Goal: Book appointment/travel/reservation

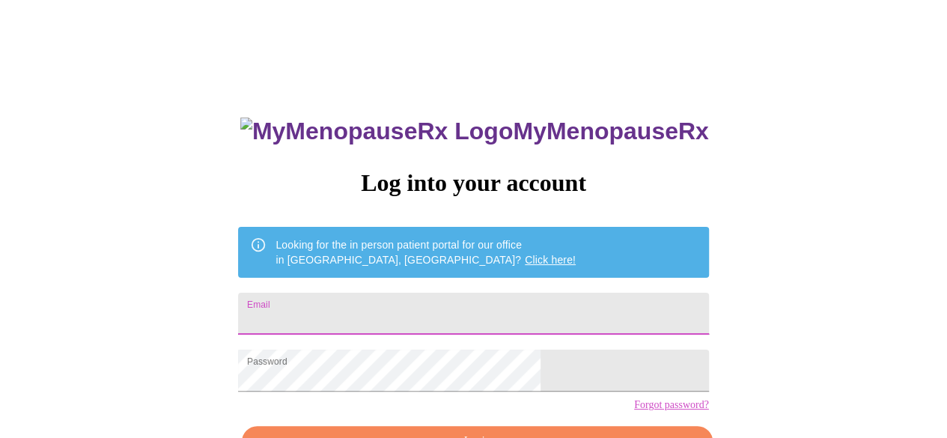
click at [530, 293] on input "Email" at bounding box center [473, 314] width 470 height 42
type input "[EMAIL_ADDRESS][DOMAIN_NAME]"
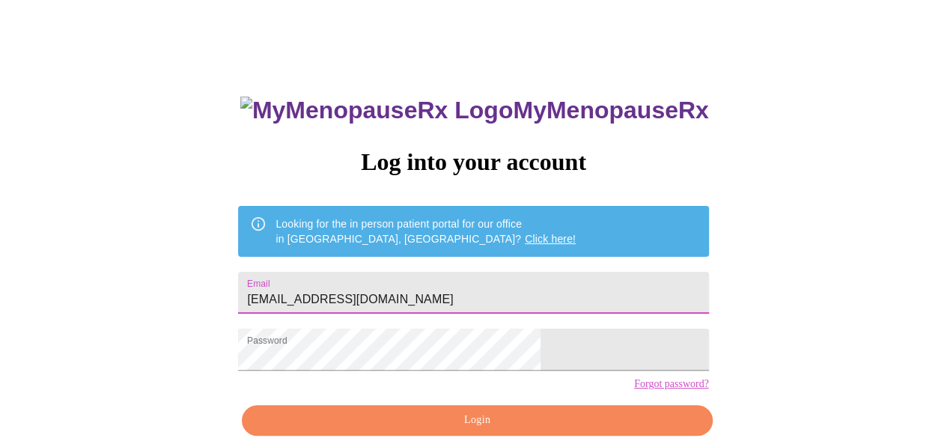
scroll to position [94, 0]
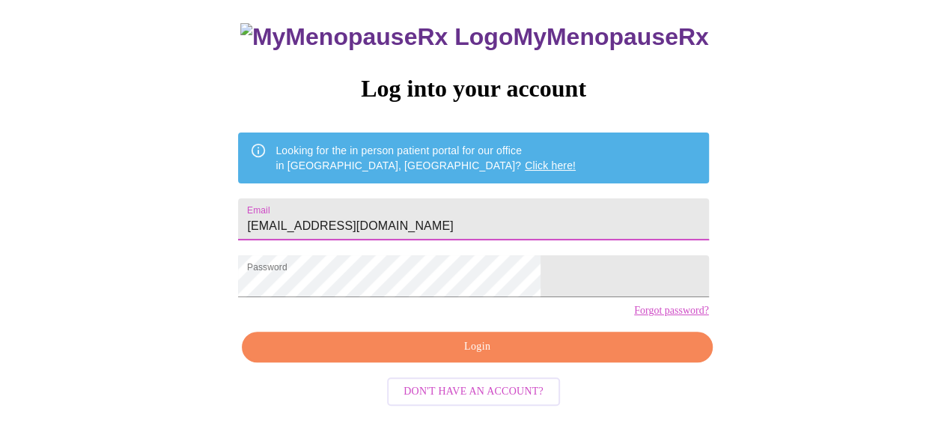
click at [580, 356] on span "Login" at bounding box center [477, 347] width 436 height 19
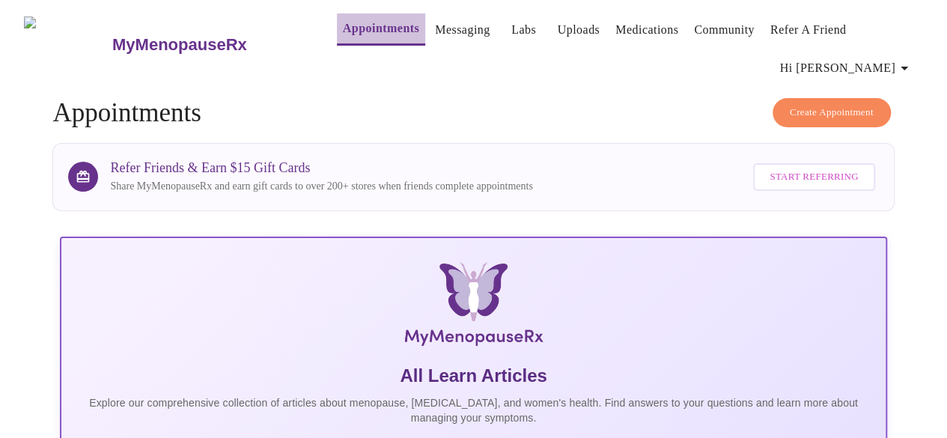
click at [343, 22] on link "Appointments" at bounding box center [381, 28] width 76 height 21
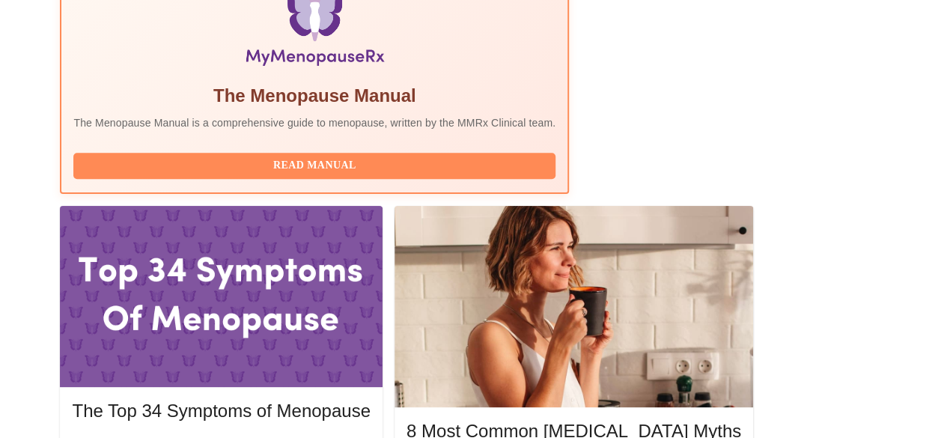
scroll to position [546, 0]
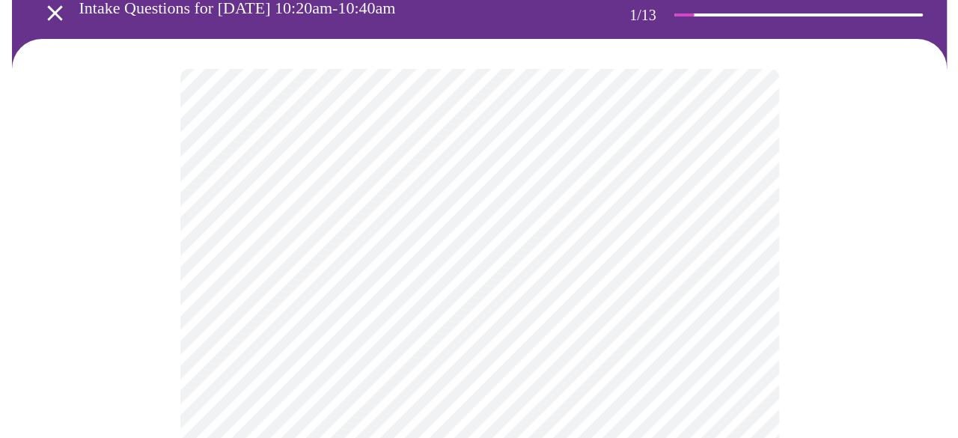
scroll to position [118, 0]
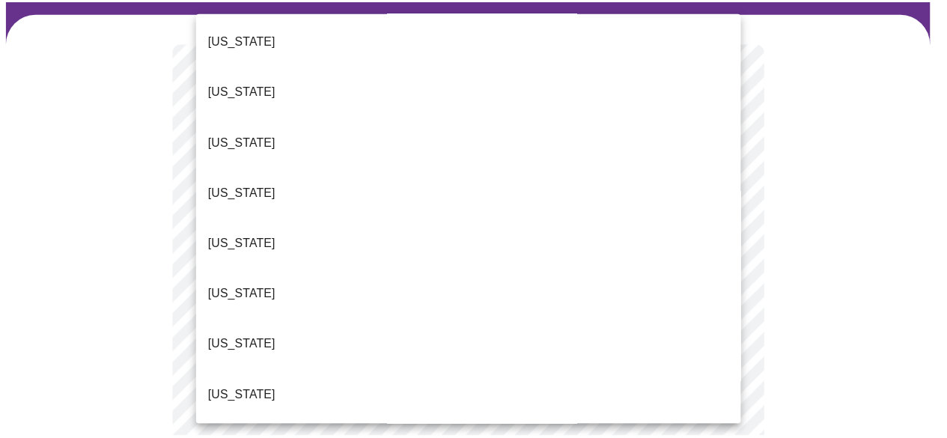
scroll to position [217, 0]
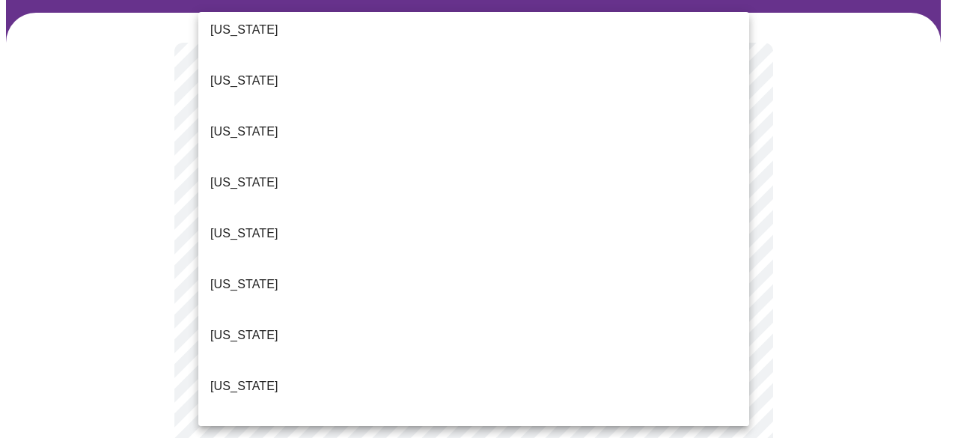
click at [233, 428] on p "[US_STATE]" at bounding box center [244, 437] width 68 height 18
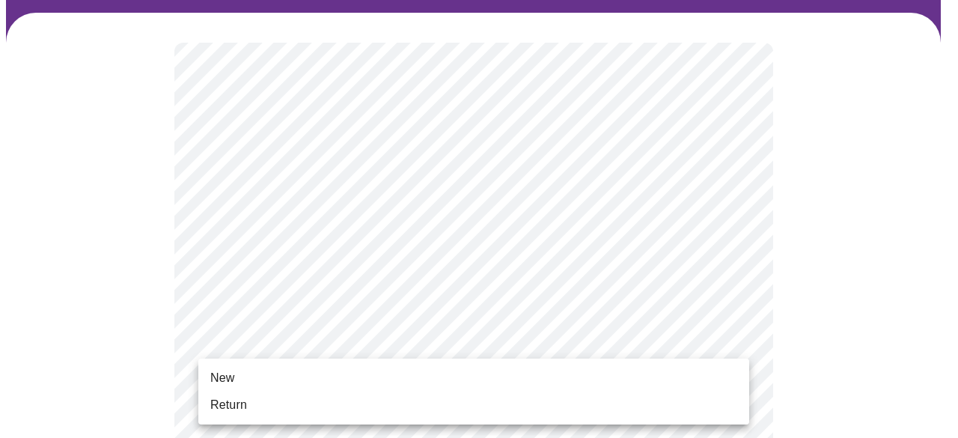
click at [239, 412] on span "Return" at bounding box center [228, 405] width 37 height 18
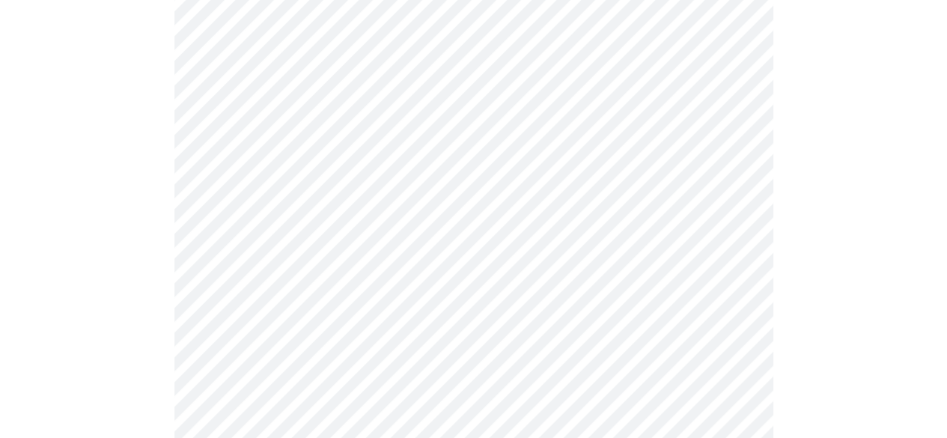
scroll to position [744, 0]
click at [796, 298] on div at bounding box center [473, 7] width 935 height 1241
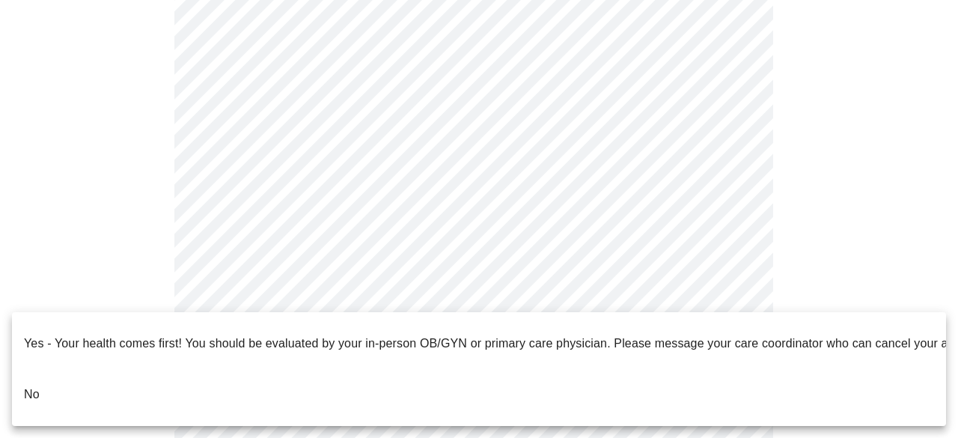
click at [40, 374] on li "No" at bounding box center [479, 394] width 934 height 51
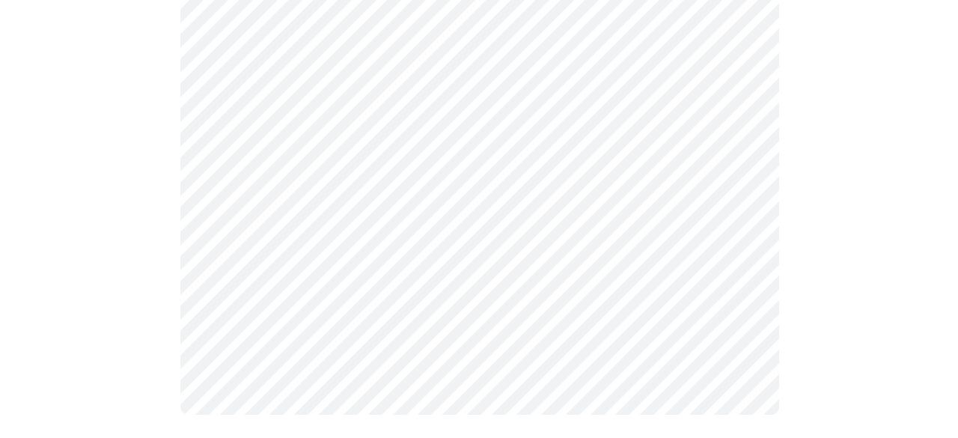
scroll to position [0, 0]
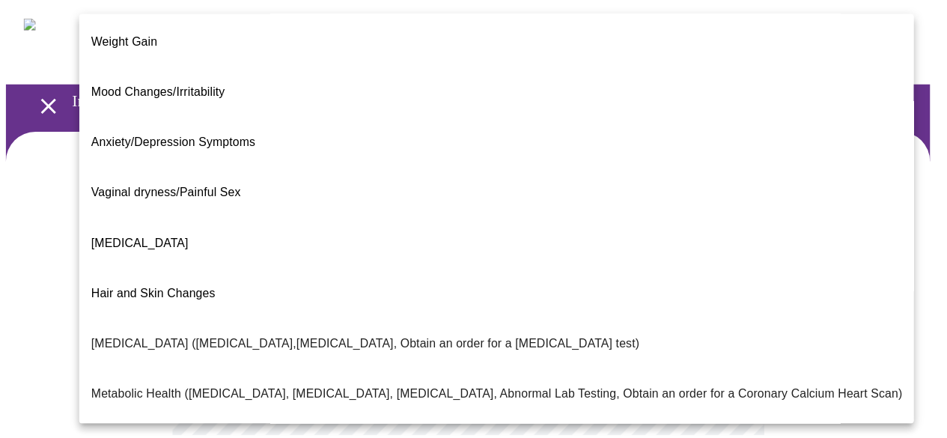
scroll to position [106, 0]
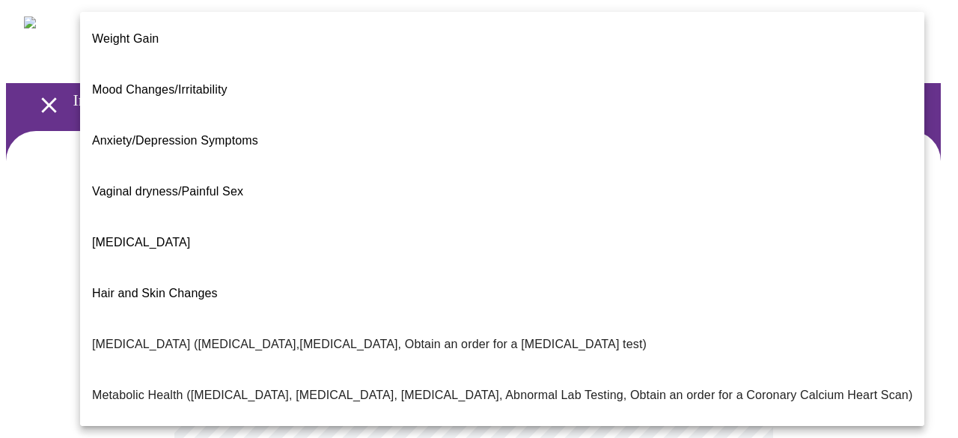
click at [155, 236] on span "[MEDICAL_DATA]" at bounding box center [141, 242] width 98 height 13
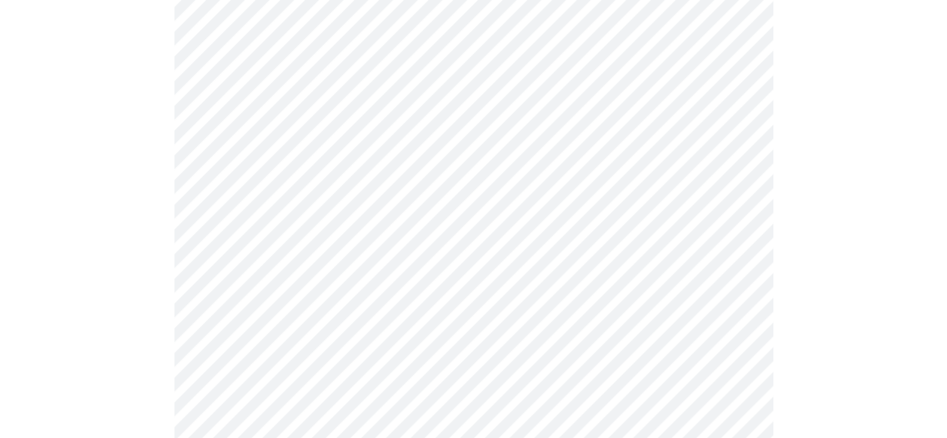
scroll to position [254, 0]
click at [511, 238] on body "MyMenopauseRx Appointments Messaging Labs Uploads Medications Community Refer a…" at bounding box center [473, 207] width 935 height 911
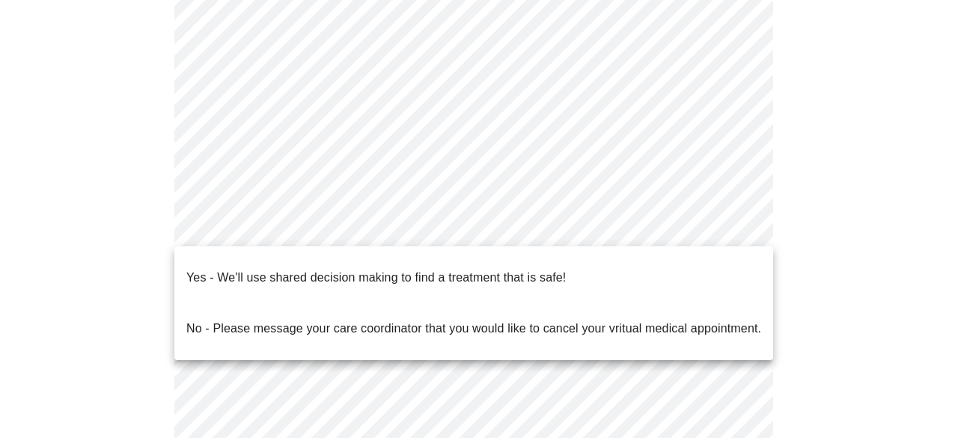
click at [190, 272] on p "Yes - We'll use shared decision making to find a treatment that is safe!" at bounding box center [376, 278] width 380 height 18
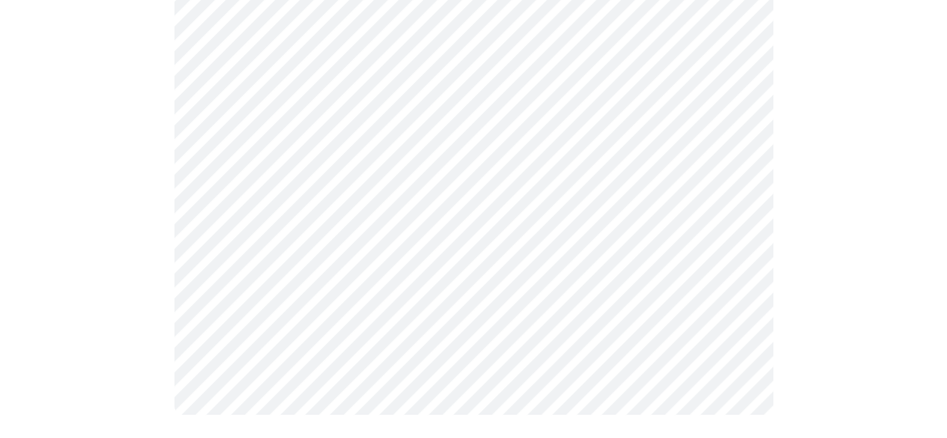
scroll to position [0, 0]
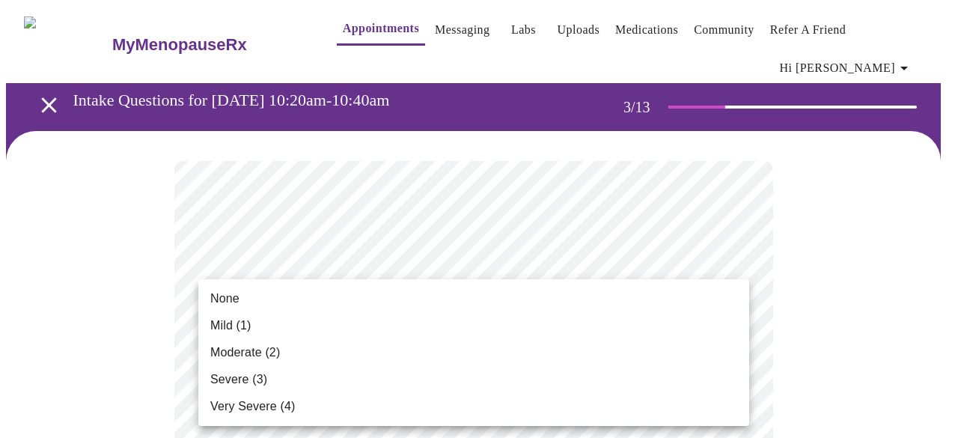
click at [223, 293] on span "None" at bounding box center [224, 299] width 29 height 18
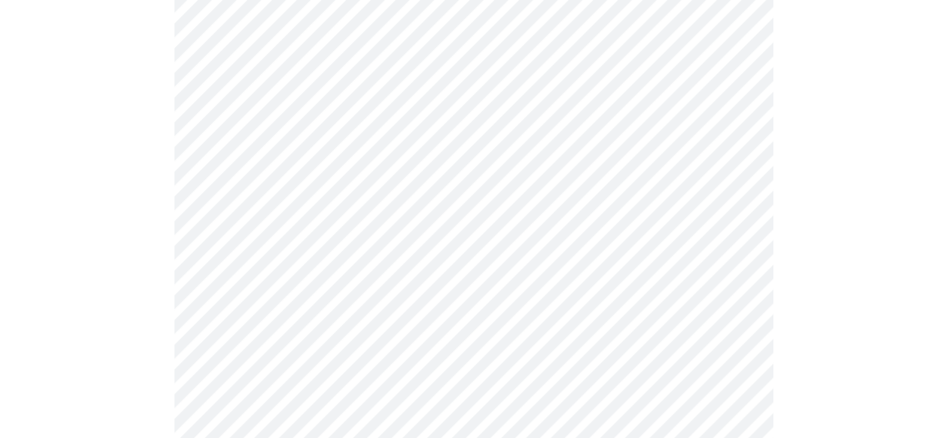
scroll to position [189, 0]
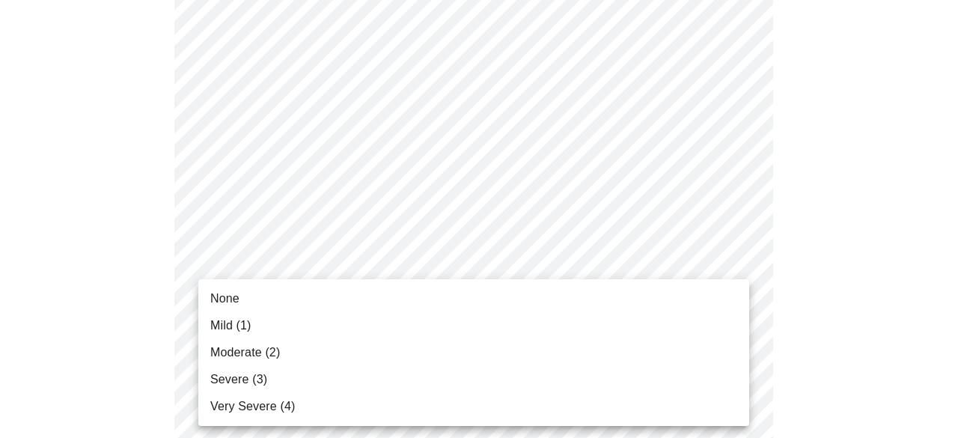
click at [225, 306] on span "None" at bounding box center [224, 299] width 29 height 18
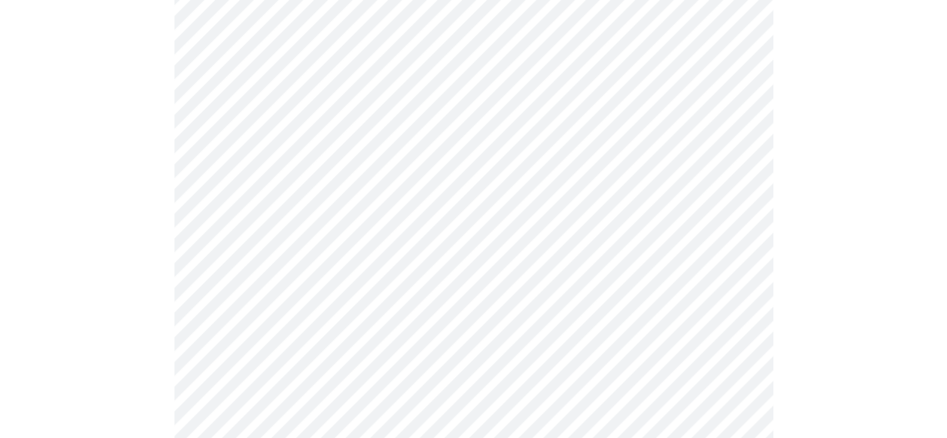
scroll to position [346, 0]
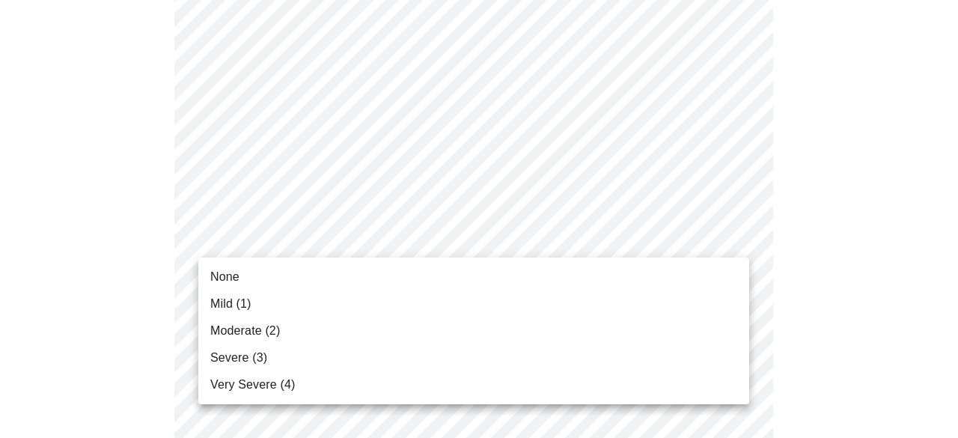
click at [218, 306] on span "Mild (1)" at bounding box center [230, 304] width 41 height 18
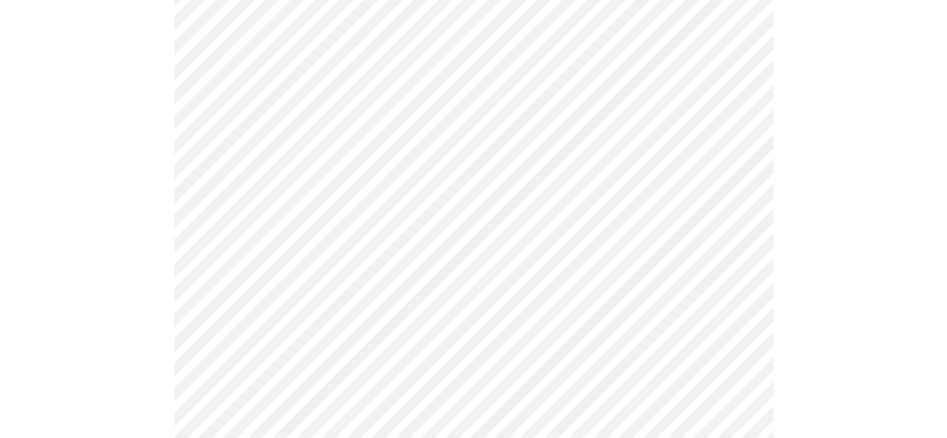
scroll to position [472, 0]
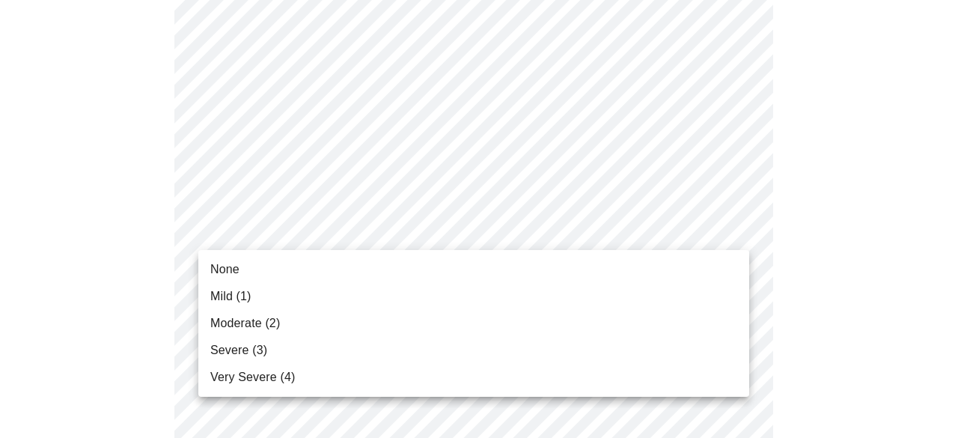
click at [231, 271] on span "None" at bounding box center [224, 270] width 29 height 18
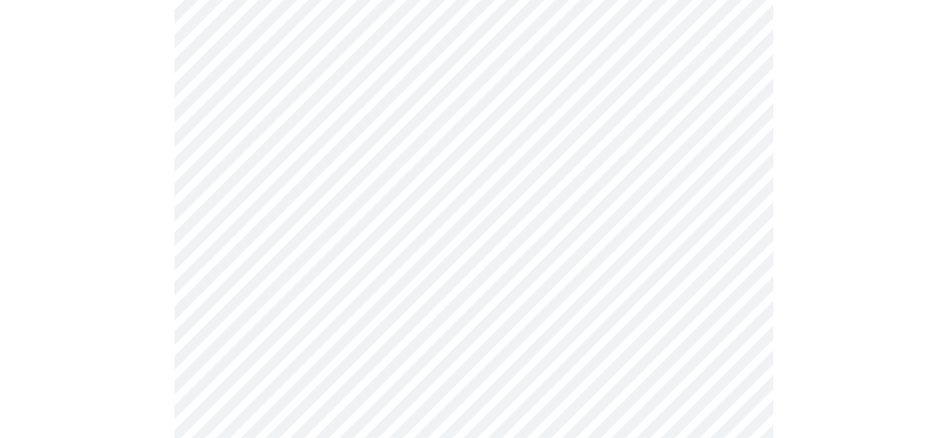
scroll to position [554, 0]
click at [344, 235] on body "MyMenopauseRx Appointments Messaging Labs Uploads Medications Community Refer a…" at bounding box center [473, 416] width 935 height 1929
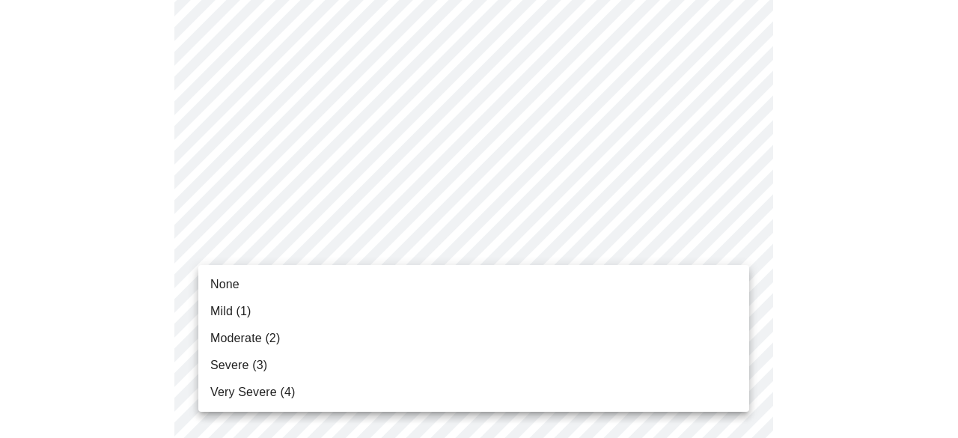
click at [231, 289] on span "None" at bounding box center [224, 285] width 29 height 18
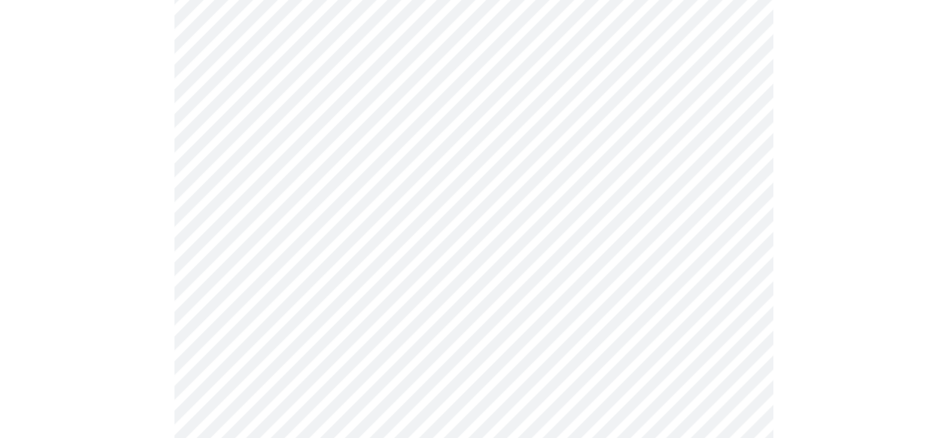
scroll to position [675, 0]
click at [355, 217] on body "MyMenopauseRx Appointments Messaging Labs Uploads Medications Community Refer a…" at bounding box center [473, 285] width 935 height 1908
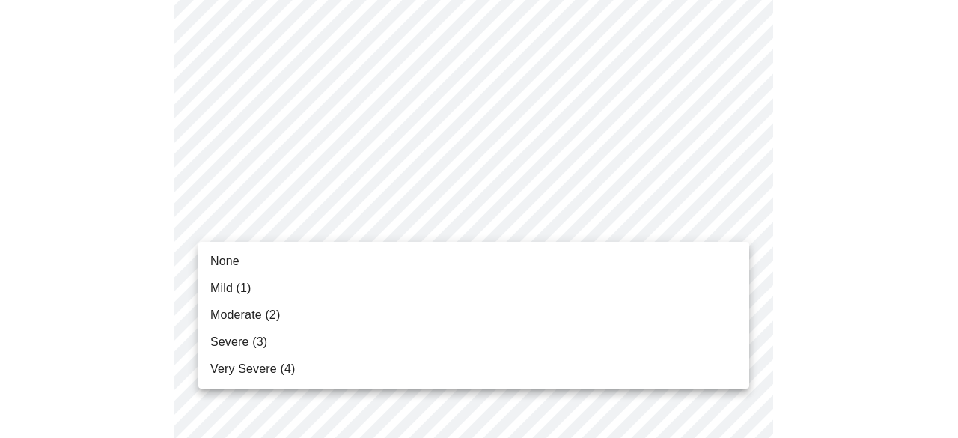
click at [224, 256] on span "None" at bounding box center [224, 261] width 29 height 18
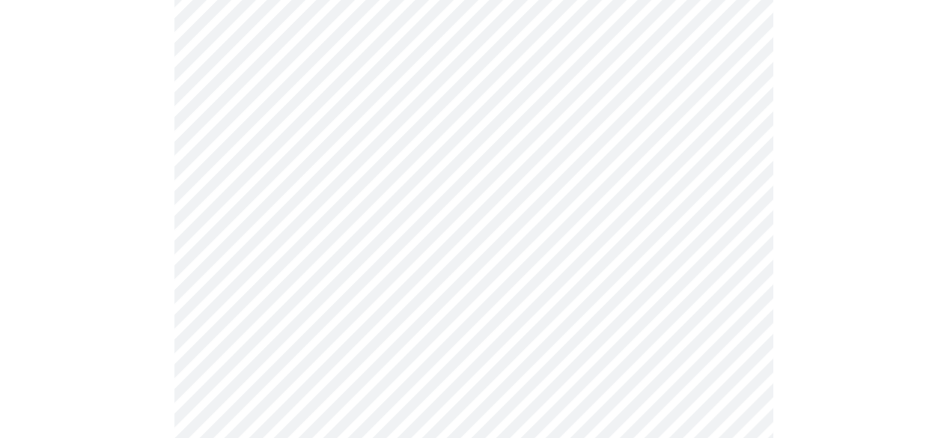
scroll to position [776, 0]
click at [360, 243] on body "MyMenopauseRx Appointments Messaging Labs Uploads Medications Community Refer a…" at bounding box center [473, 173] width 935 height 1887
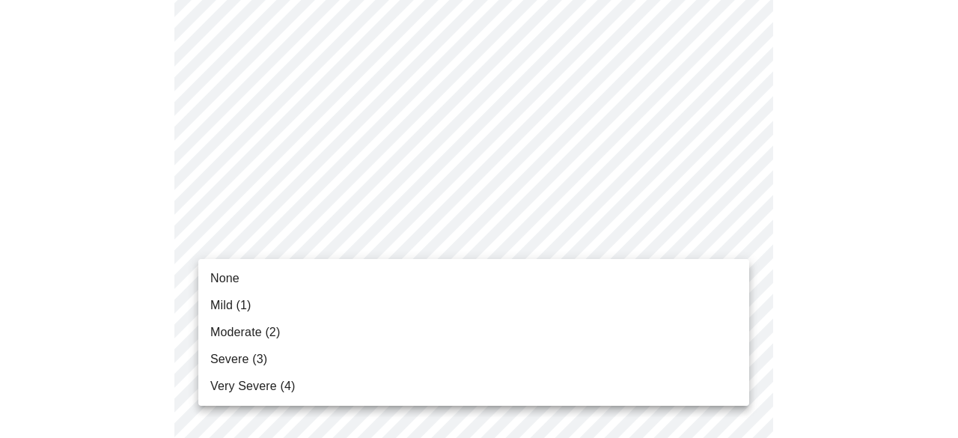
click at [228, 278] on span "None" at bounding box center [224, 279] width 29 height 18
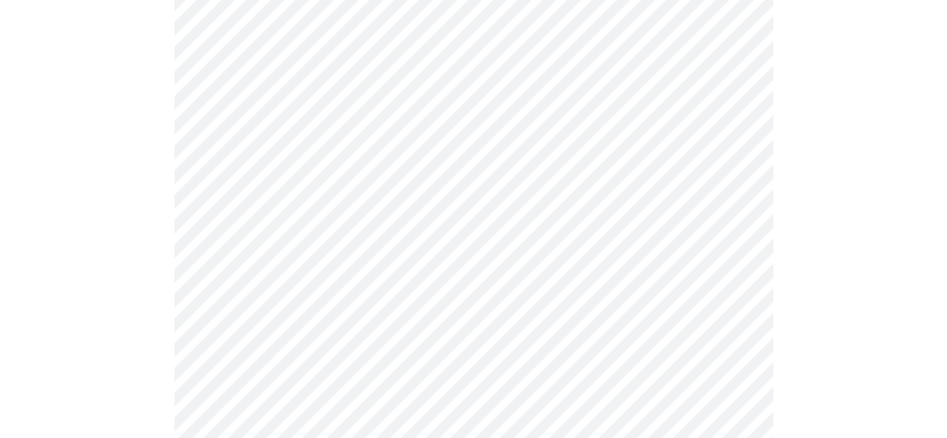
scroll to position [857, 0]
click at [334, 279] on body "MyMenopauseRx Appointments Messaging Labs Uploads Medications Community Refer a…" at bounding box center [473, 82] width 935 height 1866
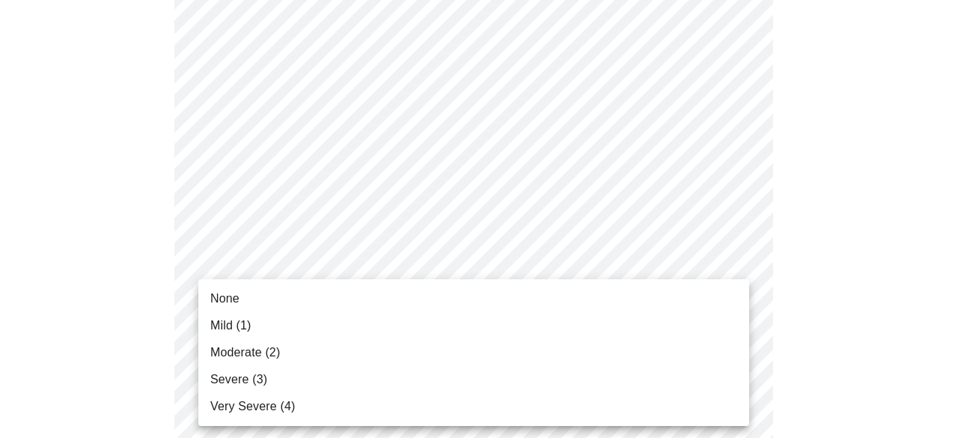
click at [243, 328] on span "Mild (1)" at bounding box center [230, 326] width 41 height 18
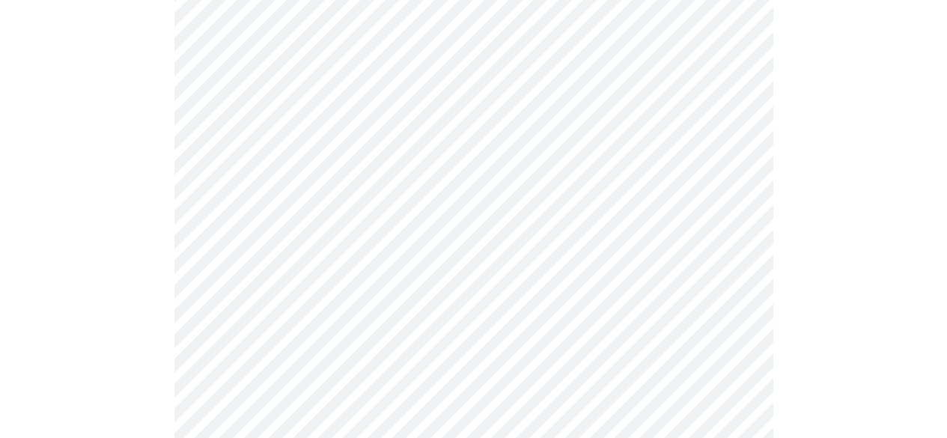
scroll to position [964, 0]
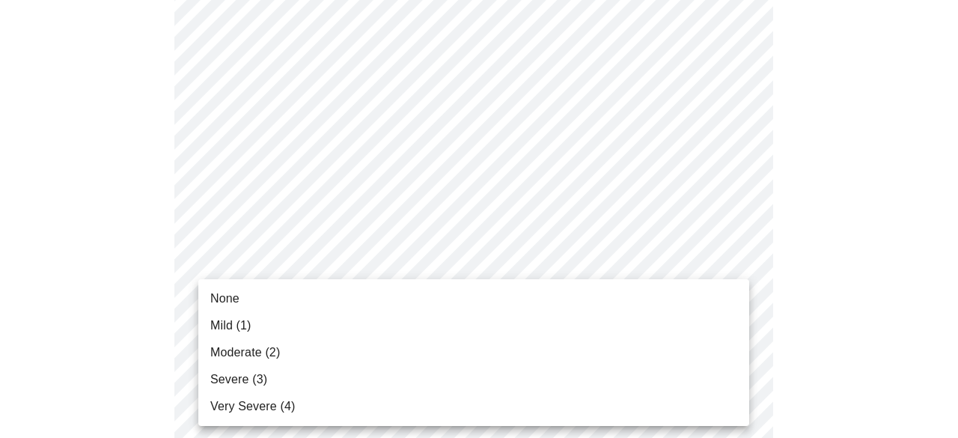
click at [224, 298] on span "None" at bounding box center [224, 299] width 29 height 18
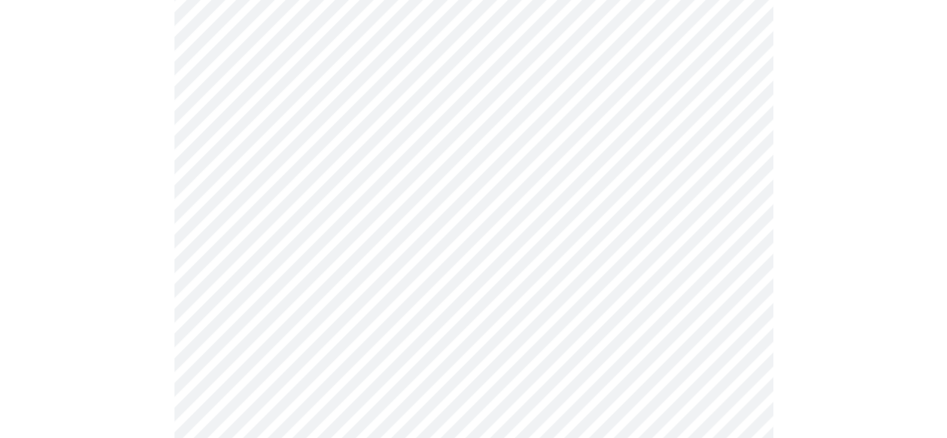
click at [823, 389] on div at bounding box center [473, 16] width 935 height 1699
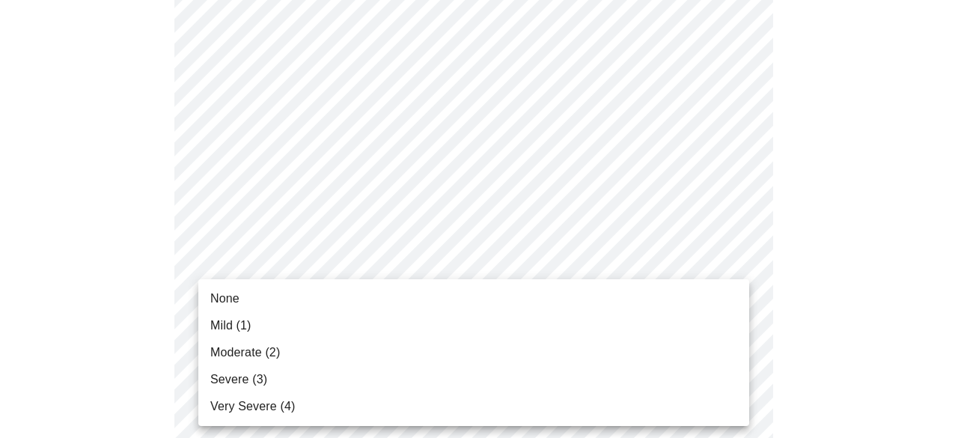
click at [228, 341] on li "Moderate (2)" at bounding box center [473, 352] width 551 height 27
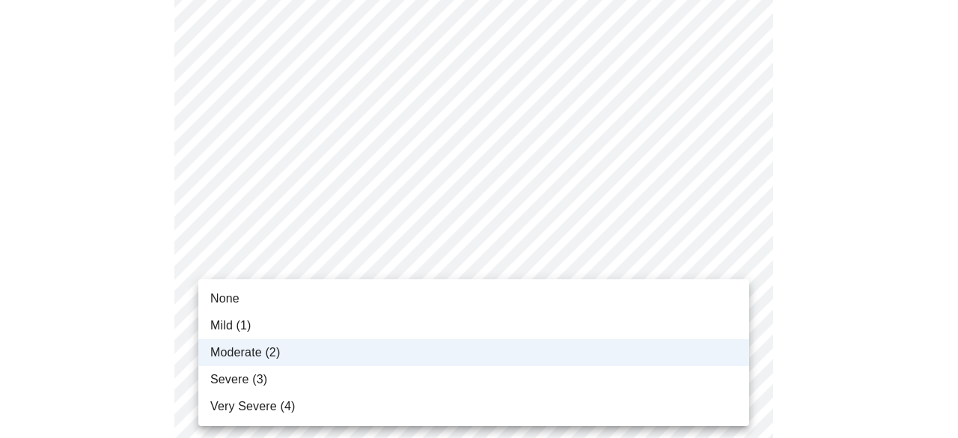
click at [225, 322] on span "Mild (1)" at bounding box center [230, 326] width 41 height 18
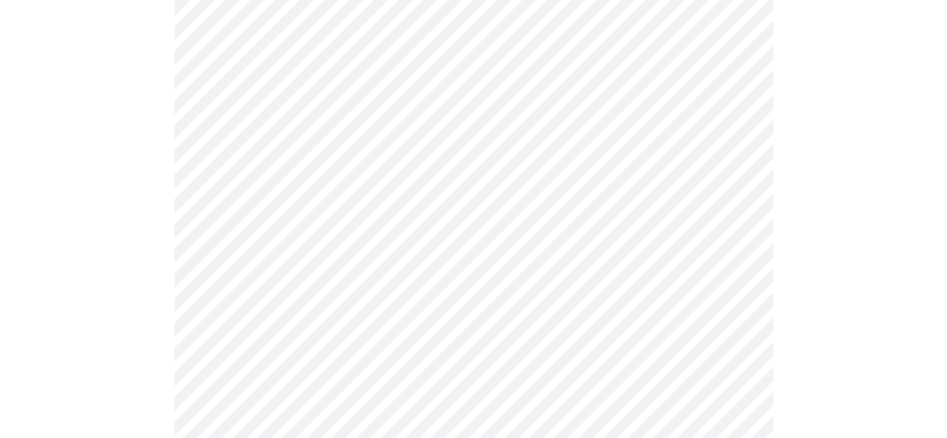
scroll to position [1225, 0]
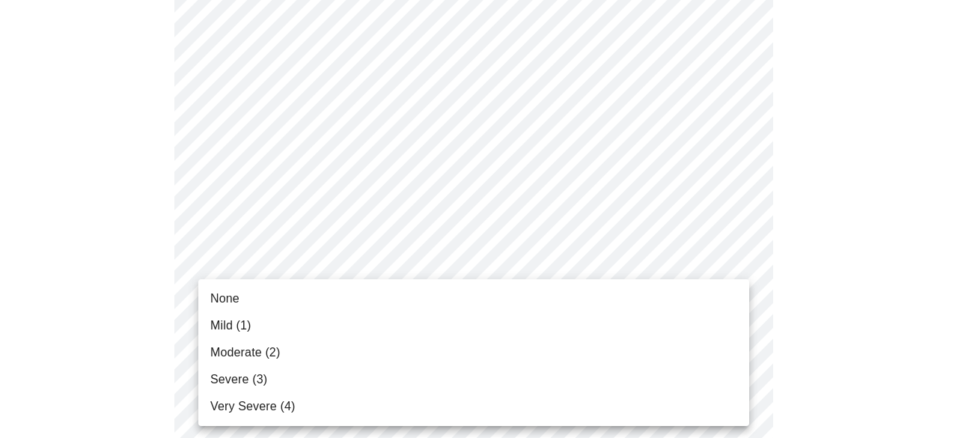
click at [232, 306] on span "None" at bounding box center [224, 299] width 29 height 18
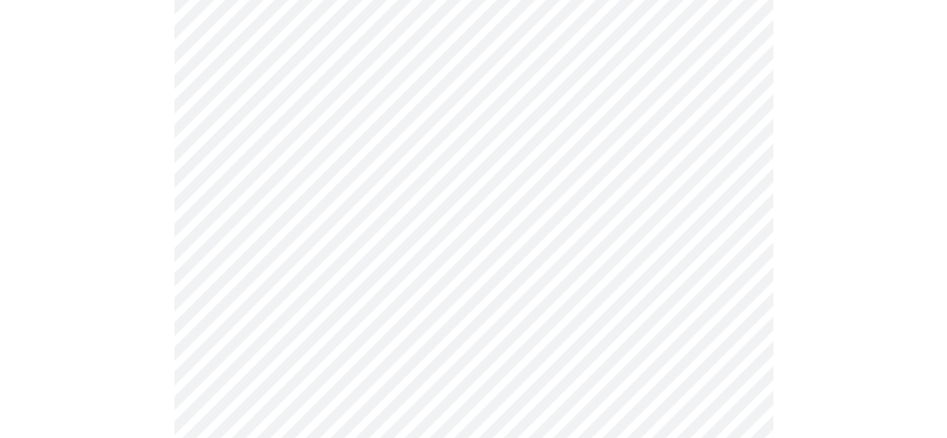
scroll to position [557, 0]
click at [580, 308] on body "MyMenopauseRx Appointments Messaging Labs Uploads Medications Community Refer a…" at bounding box center [473, 167] width 935 height 1437
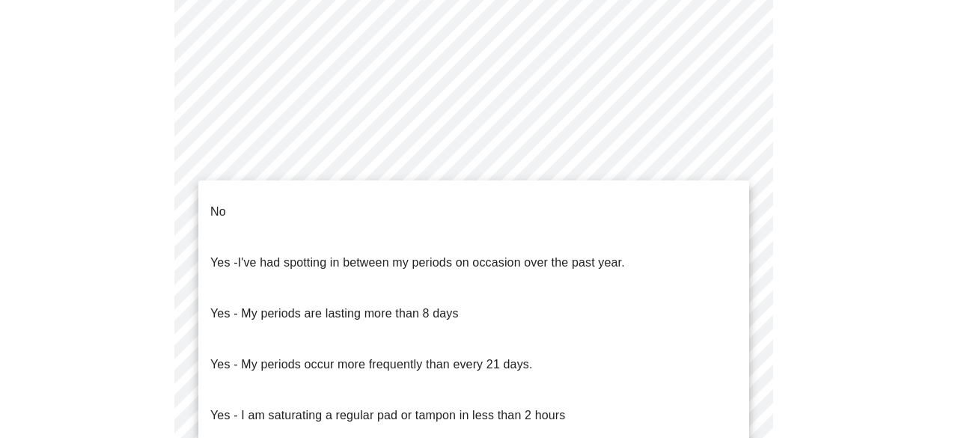
click at [225, 203] on p "No" at bounding box center [218, 212] width 16 height 18
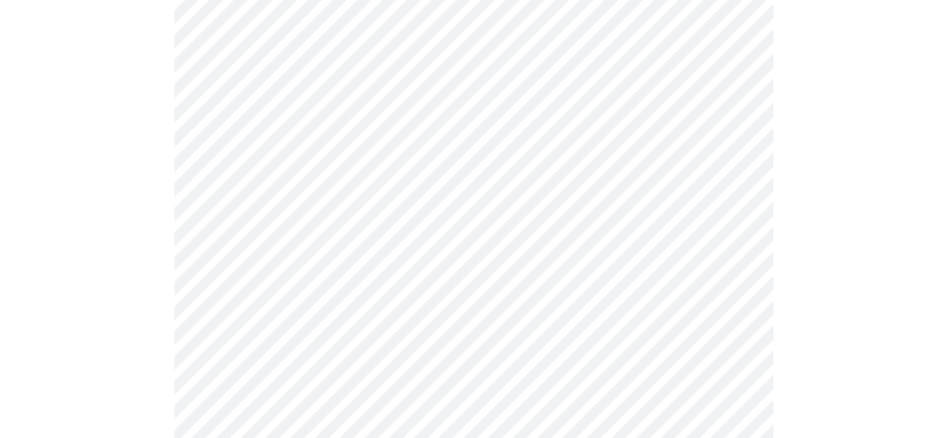
scroll to position [743, 0]
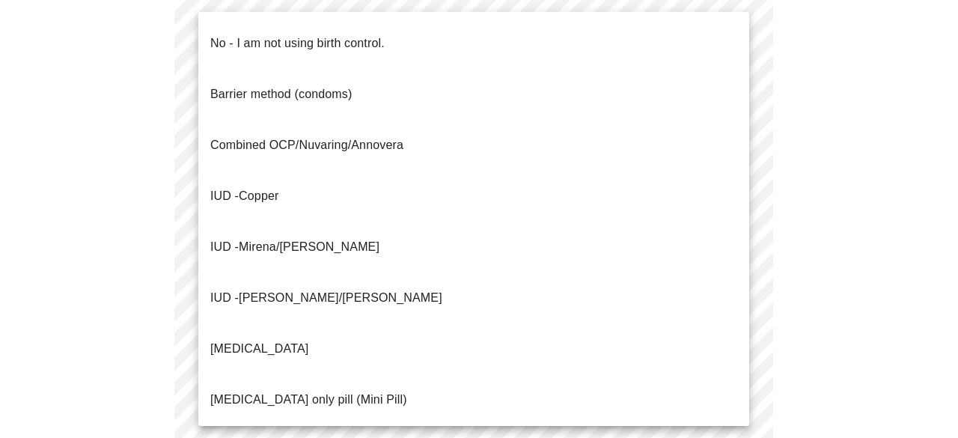
click at [338, 34] on p "No - I am not using birth control." at bounding box center [297, 43] width 174 height 18
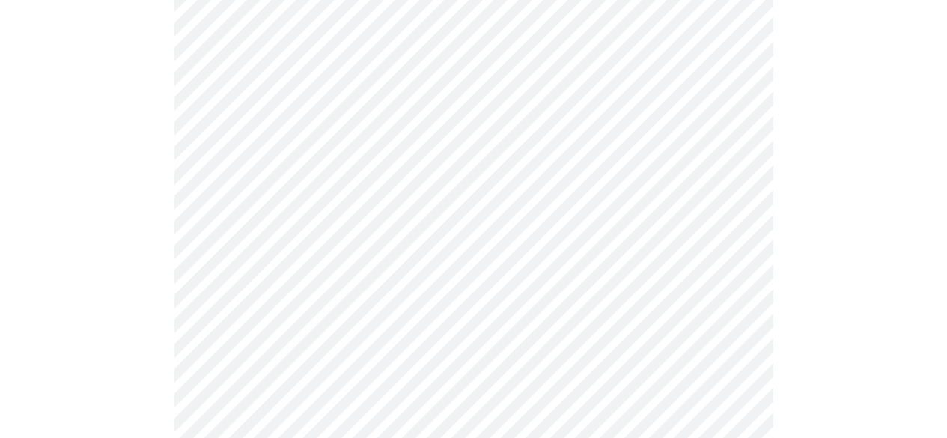
scroll to position [882, 0]
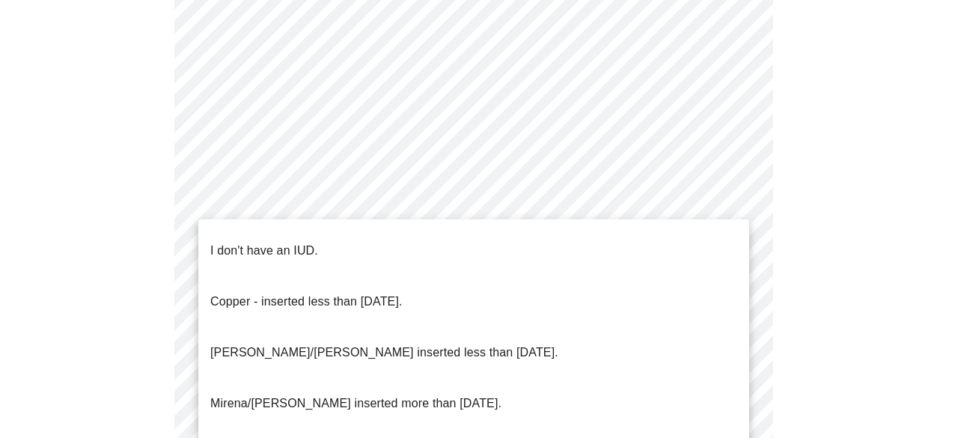
click at [249, 245] on p "I don't have an IUD." at bounding box center [264, 251] width 108 height 18
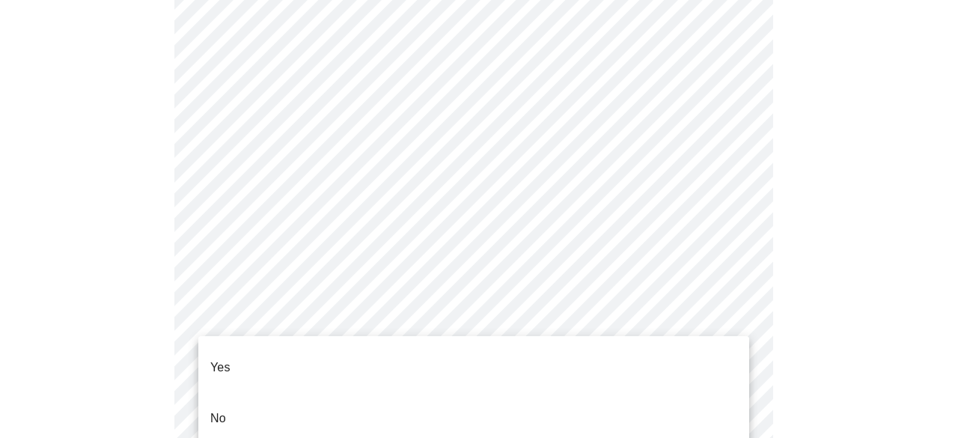
click at [222, 359] on p "Yes" at bounding box center [220, 368] width 20 height 18
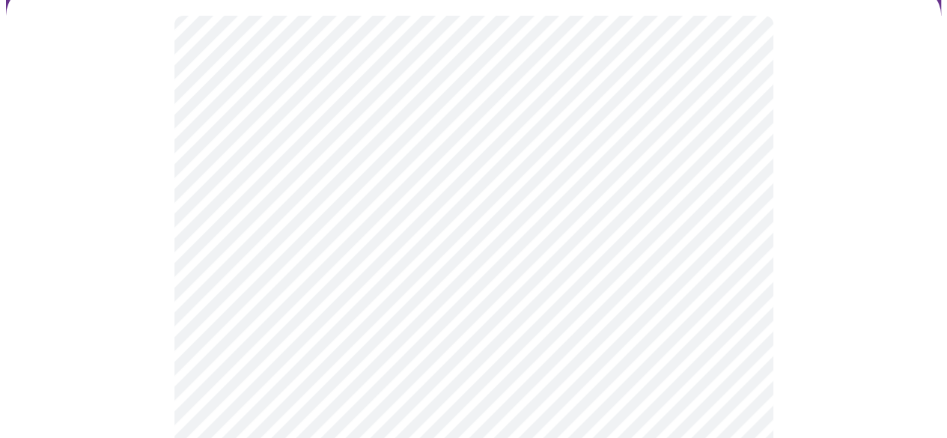
scroll to position [145, 0]
click at [485, 263] on body "MyMenopauseRx Appointments Messaging Labs Uploads Medications Community Refer a…" at bounding box center [473, 429] width 935 height 1137
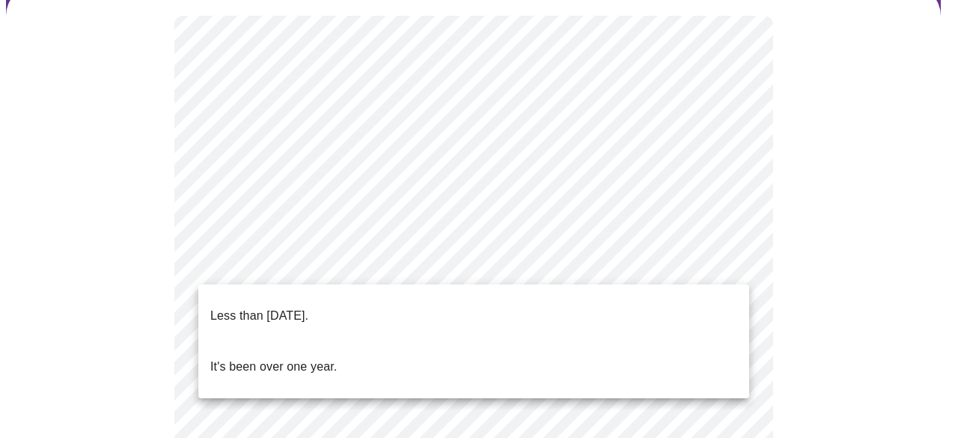
click at [308, 307] on p "Less than [DATE]." at bounding box center [259, 316] width 98 height 18
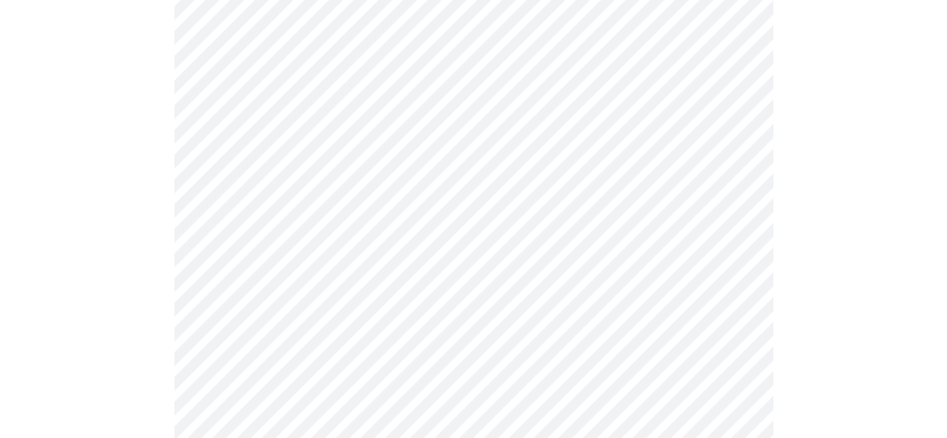
scroll to position [305, 0]
click at [398, 237] on body "MyMenopauseRx Appointments Messaging Labs Uploads Medications Community Refer a…" at bounding box center [473, 265] width 935 height 1128
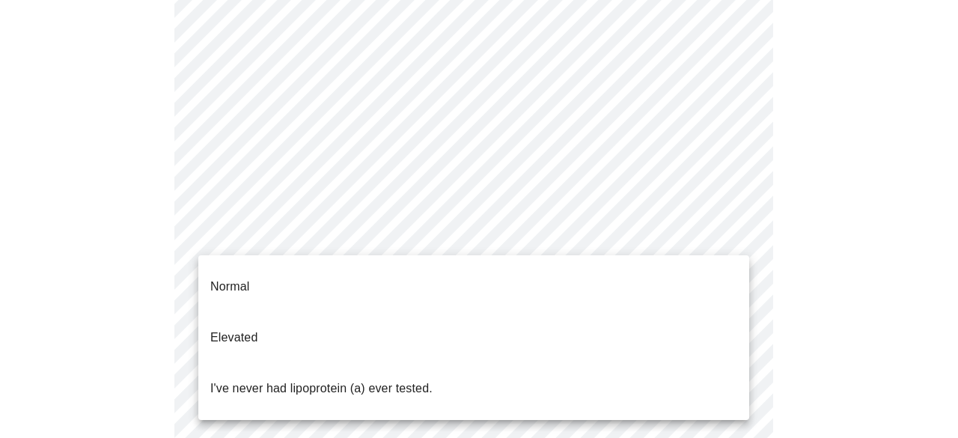
click at [222, 279] on p "Normal" at bounding box center [229, 287] width 39 height 18
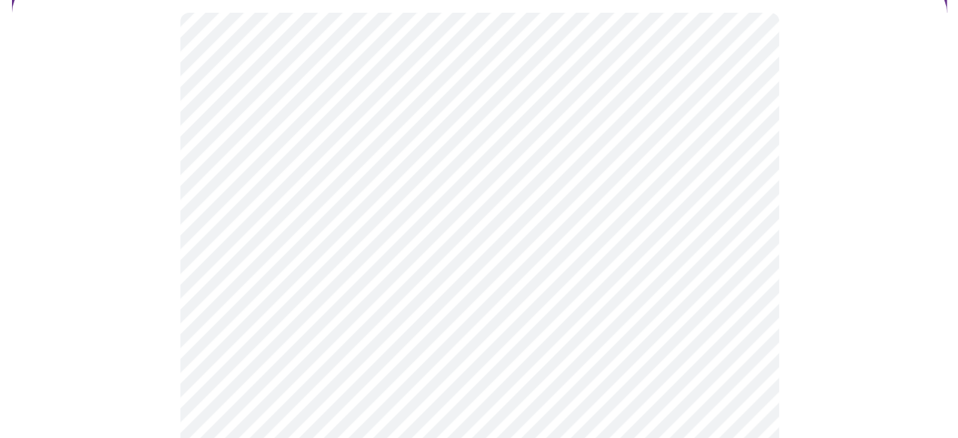
scroll to position [192, 0]
click at [405, 268] on body "MyMenopauseRx Appointments Messaging Labs Uploads Medications Community Refer a…" at bounding box center [473, 213] width 935 height 799
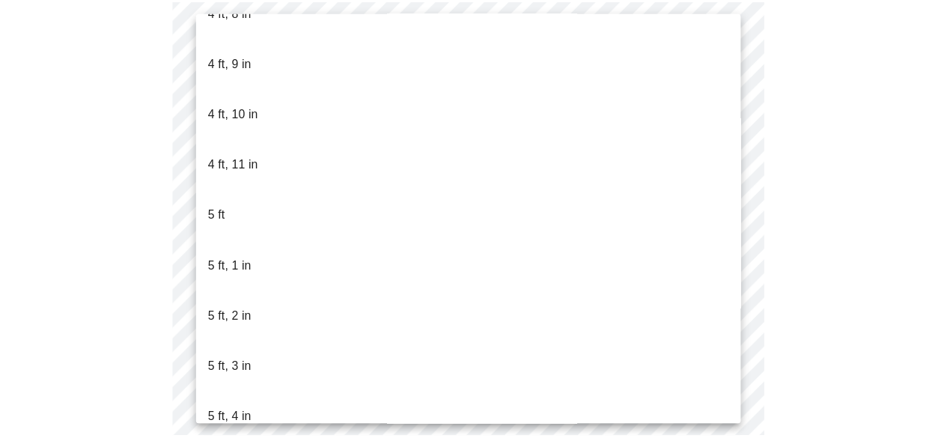
scroll to position [1053, 0]
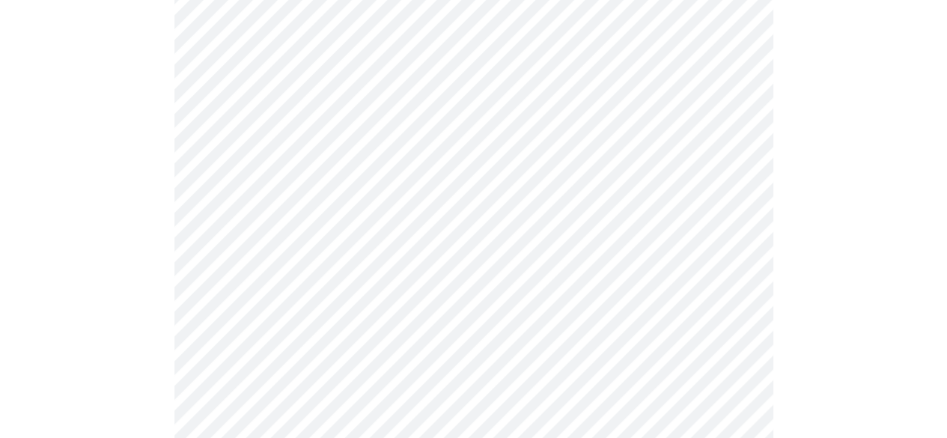
scroll to position [3905, 0]
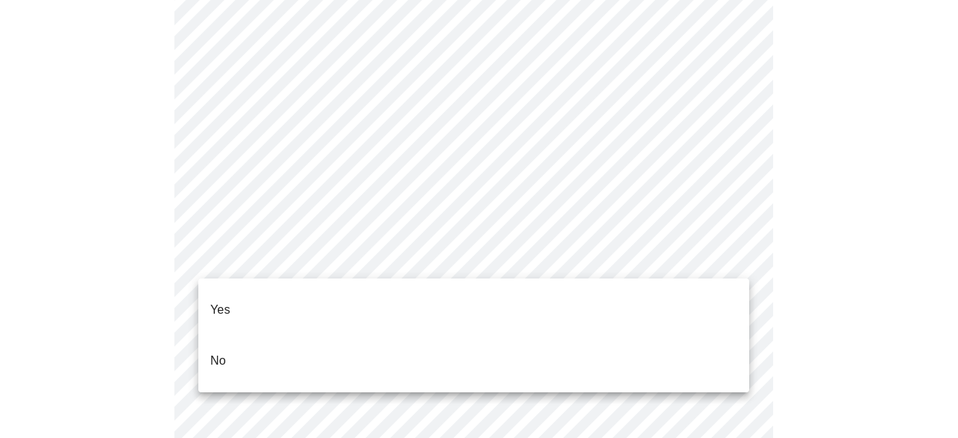
click at [212, 352] on p "No" at bounding box center [218, 361] width 16 height 18
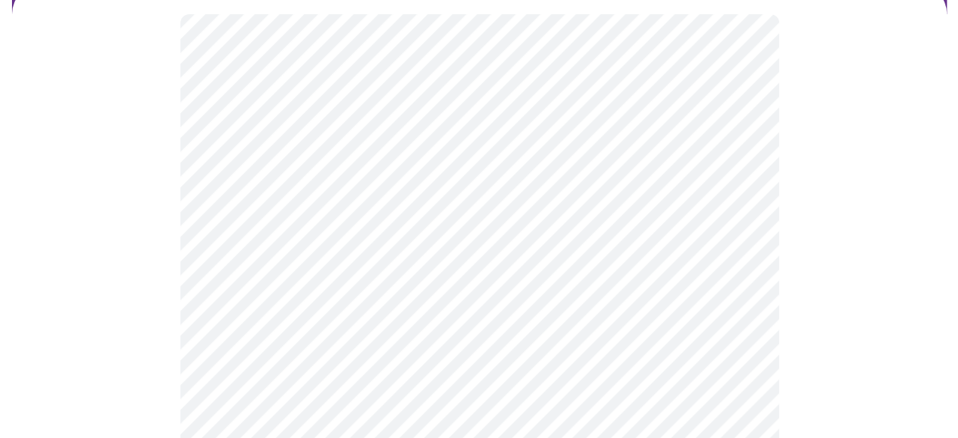
scroll to position [153, 0]
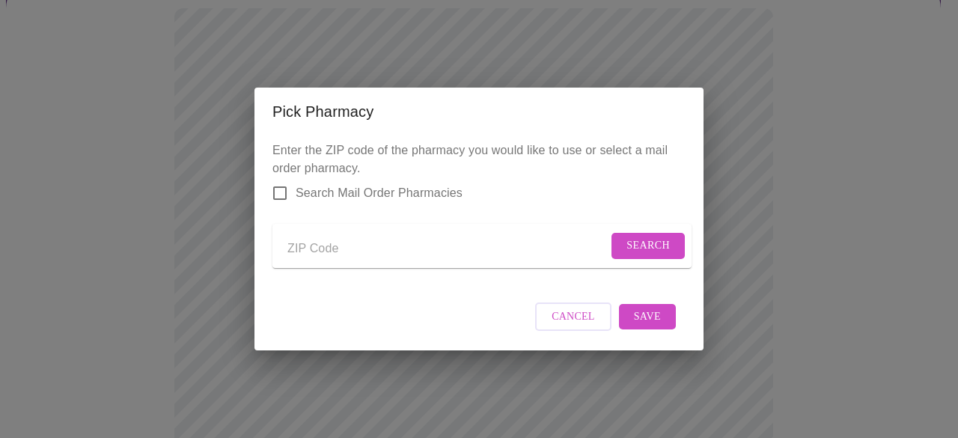
click at [342, 249] on input "Send a message to your care team" at bounding box center [448, 249] width 320 height 24
click at [654, 250] on span "Search" at bounding box center [648, 246] width 43 height 19
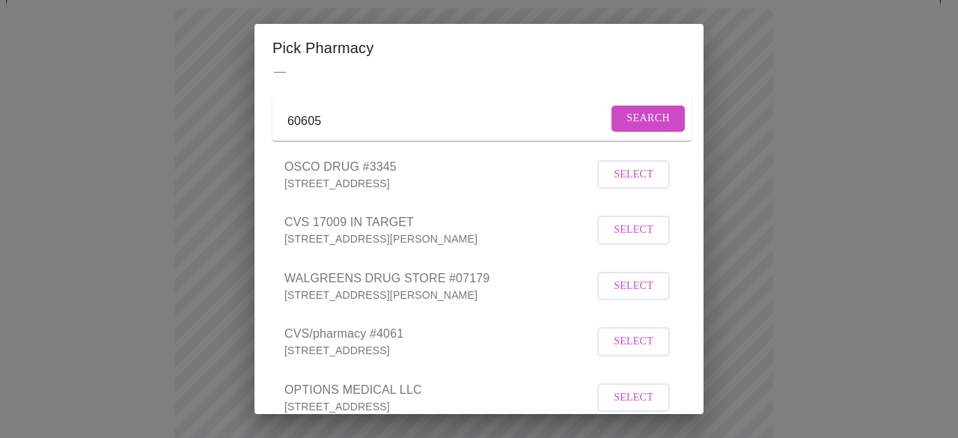
scroll to position [40, 0]
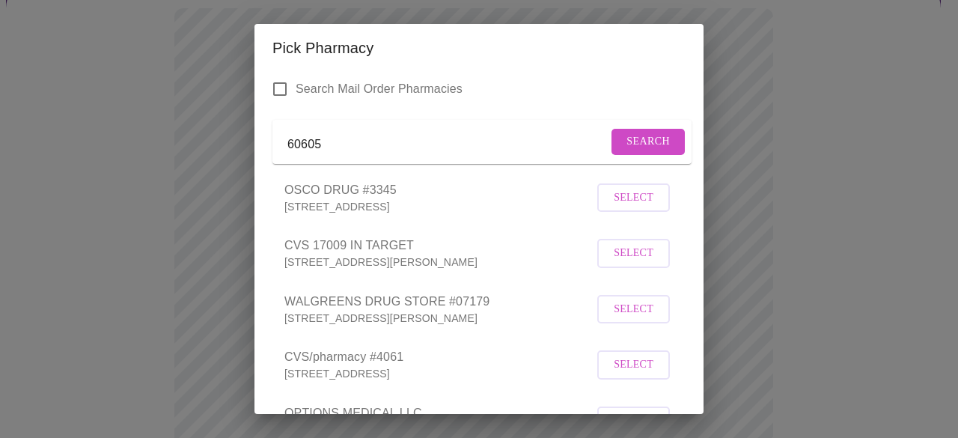
click at [390, 154] on input "60605" at bounding box center [448, 145] width 320 height 24
type input "6"
click at [635, 144] on span "Search" at bounding box center [648, 142] width 43 height 19
click at [488, 153] on input "[GEOGRAPHIC_DATA][PERSON_NAME]" at bounding box center [461, 145] width 346 height 24
type input "5"
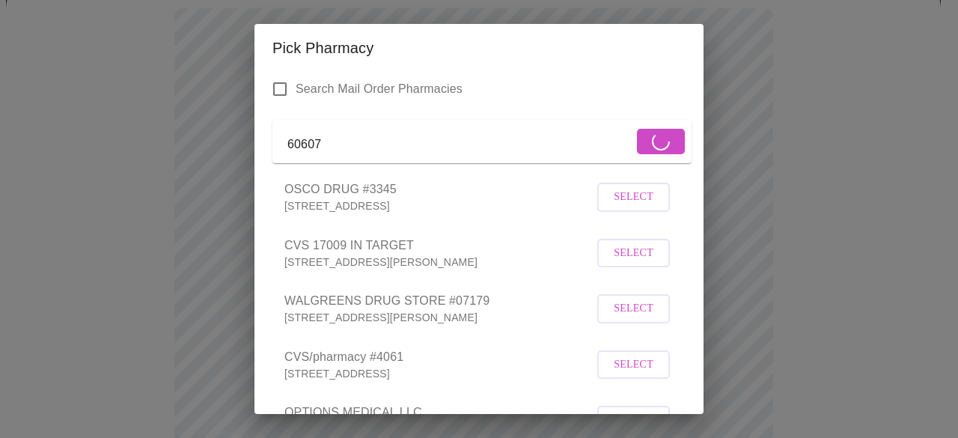
type input "60607"
click at [647, 157] on form "60607" at bounding box center [482, 141] width 419 height 43
click at [716, 175] on div "Pick Pharmacy Enter the ZIP code of the pharmacy you would like to use or selec…" at bounding box center [479, 219] width 958 height 438
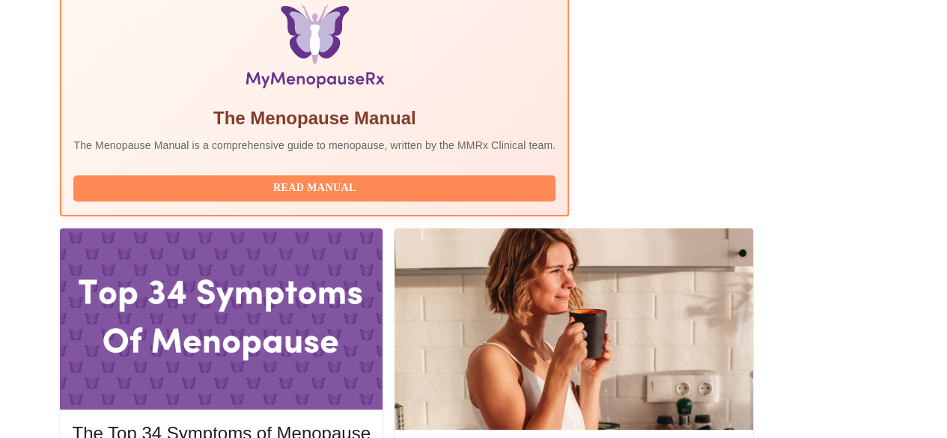
scroll to position [528, 0]
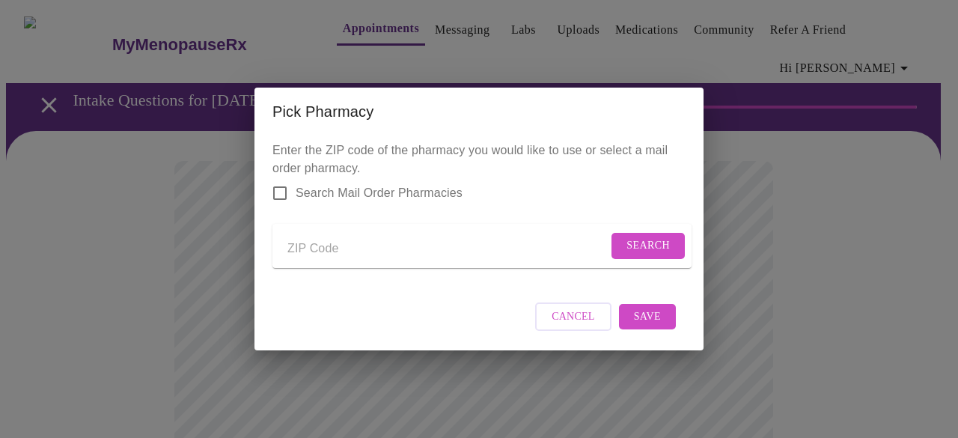
click at [358, 243] on input "Send a message to your care team" at bounding box center [448, 249] width 320 height 24
type input "60607"
click at [657, 237] on span "Search" at bounding box center [648, 246] width 43 height 19
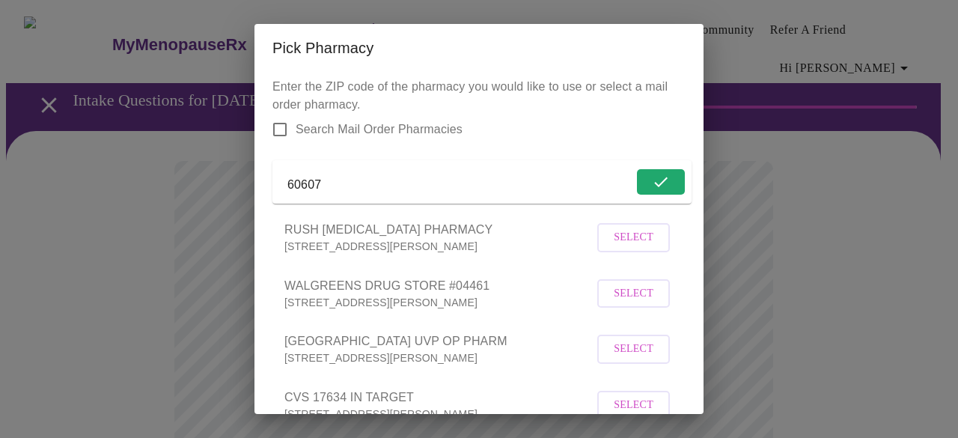
click at [627, 303] on span "Select" at bounding box center [634, 294] width 40 height 19
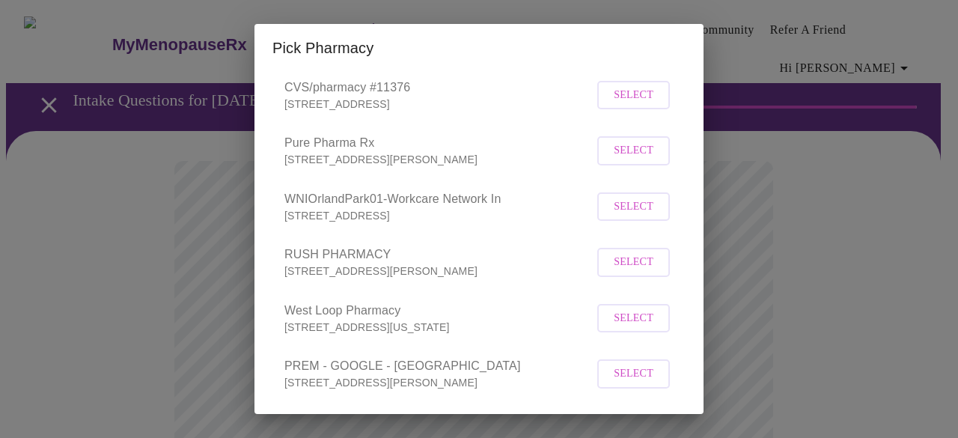
scroll to position [164, 0]
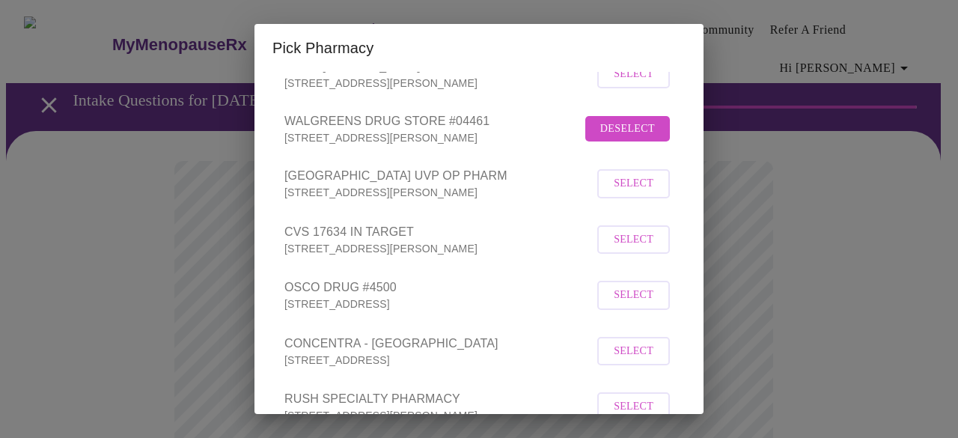
click at [533, 130] on span "WALGREENS DRUG STORE #04461" at bounding box center [433, 121] width 297 height 18
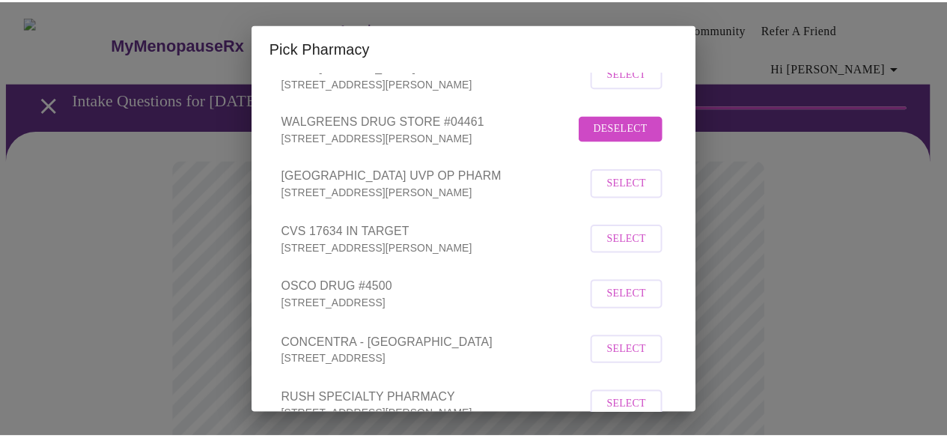
scroll to position [0, 0]
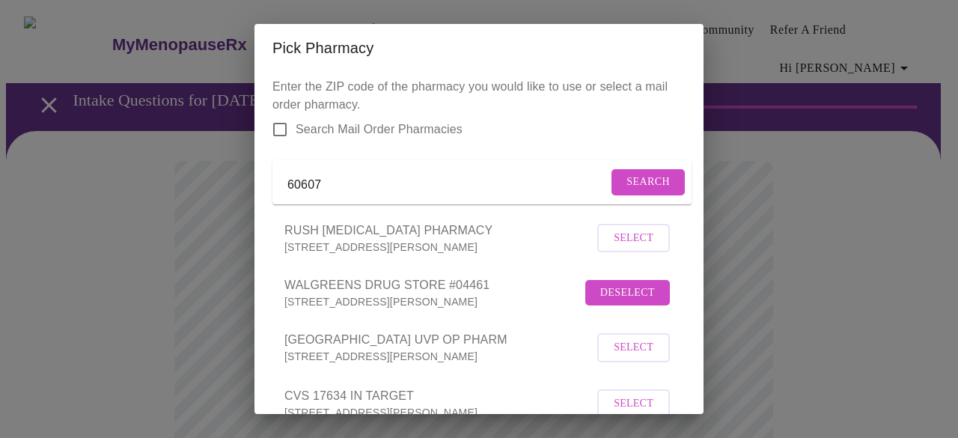
click at [782, 252] on div "Pick Pharmacy Enter the ZIP code of the pharmacy you would like to use or selec…" at bounding box center [479, 219] width 958 height 438
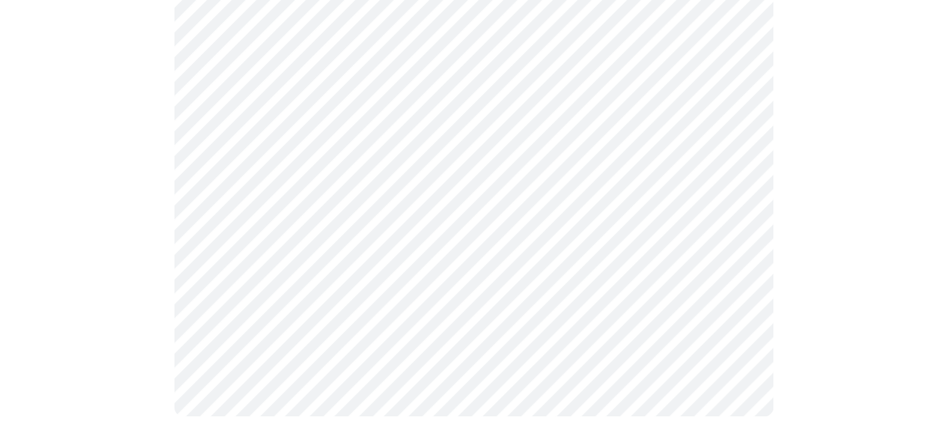
scroll to position [1069, 0]
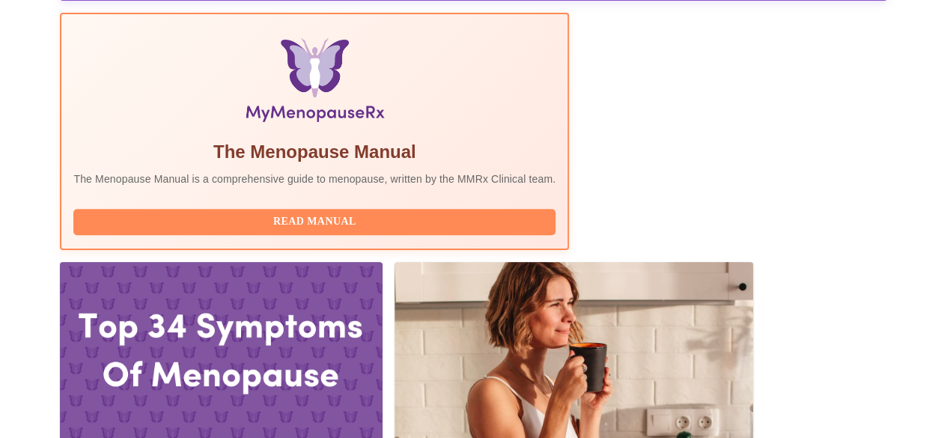
scroll to position [487, 0]
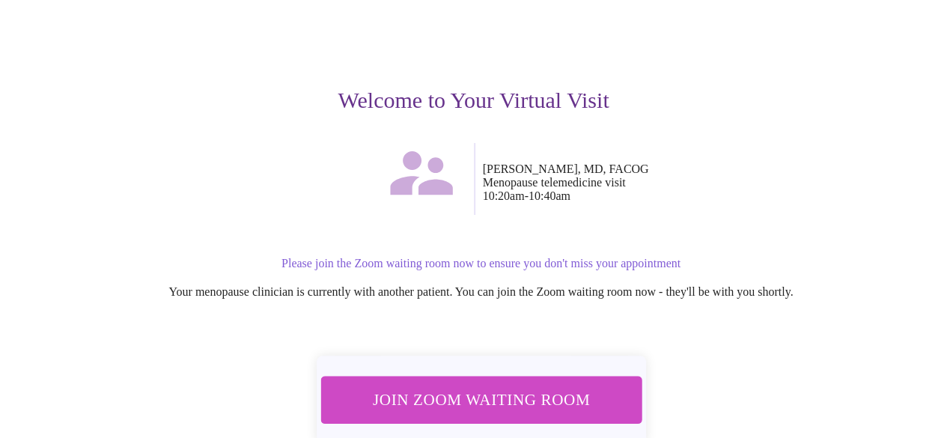
scroll to position [141, 0]
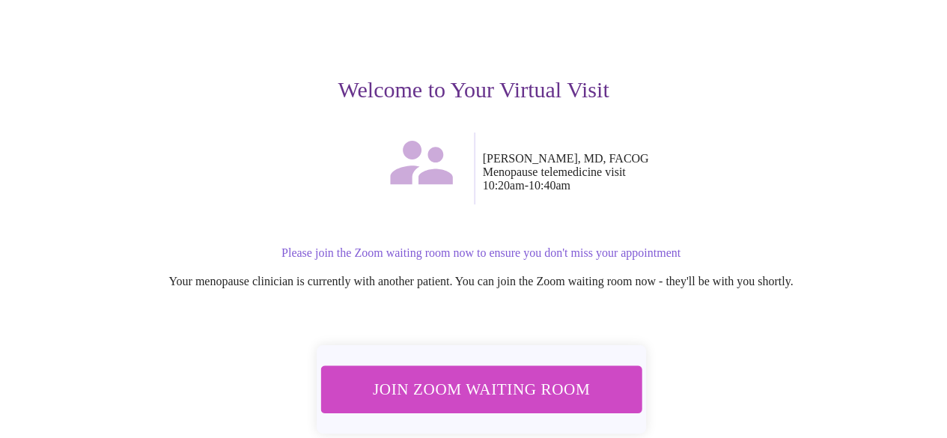
click at [515, 392] on span "Join Zoom Waiting Room" at bounding box center [481, 389] width 282 height 28
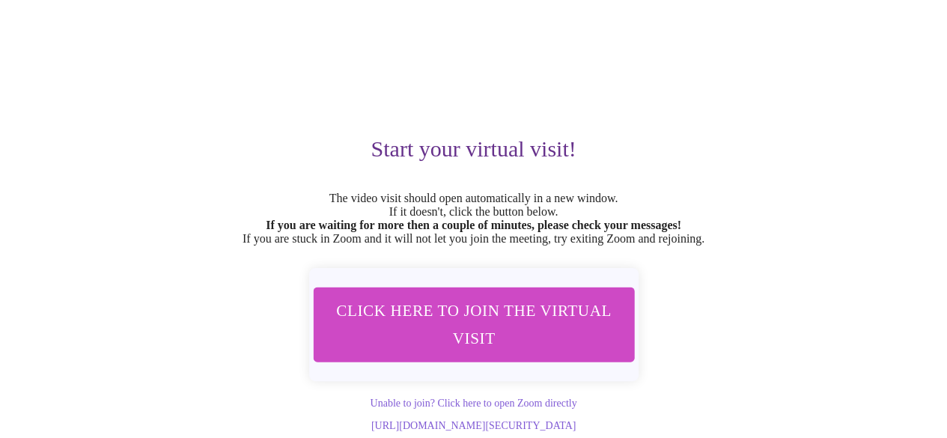
scroll to position [115, 0]
